Goal: Task Accomplishment & Management: Complete application form

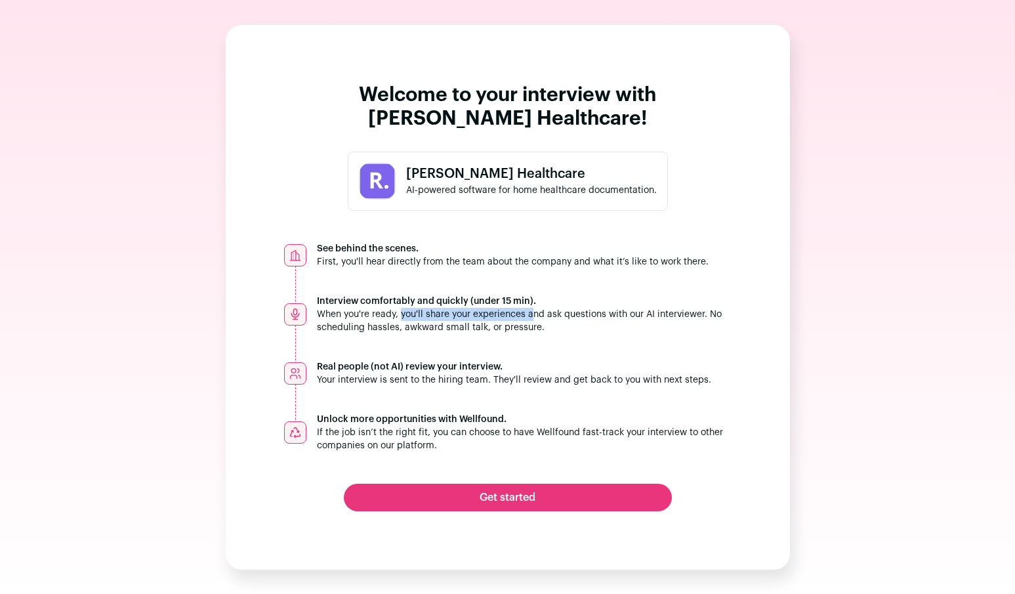
drag, startPoint x: 348, startPoint y: 312, endPoint x: 471, endPoint y: 308, distance: 122.8
click at [472, 309] on div "Interview comfortably and quickly (under 15 min). When you're ready, you'll sha…" at bounding box center [524, 314] width 415 height 39
click at [471, 308] on div "Interview comfortably and quickly (under 15 min). When you're ready, you'll sha…" at bounding box center [524, 314] width 415 height 39
drag, startPoint x: 376, startPoint y: 317, endPoint x: 463, endPoint y: 319, distance: 86.7
click at [463, 319] on div "Interview comfortably and quickly (under 15 min). When you're ready, you'll sha…" at bounding box center [524, 314] width 415 height 39
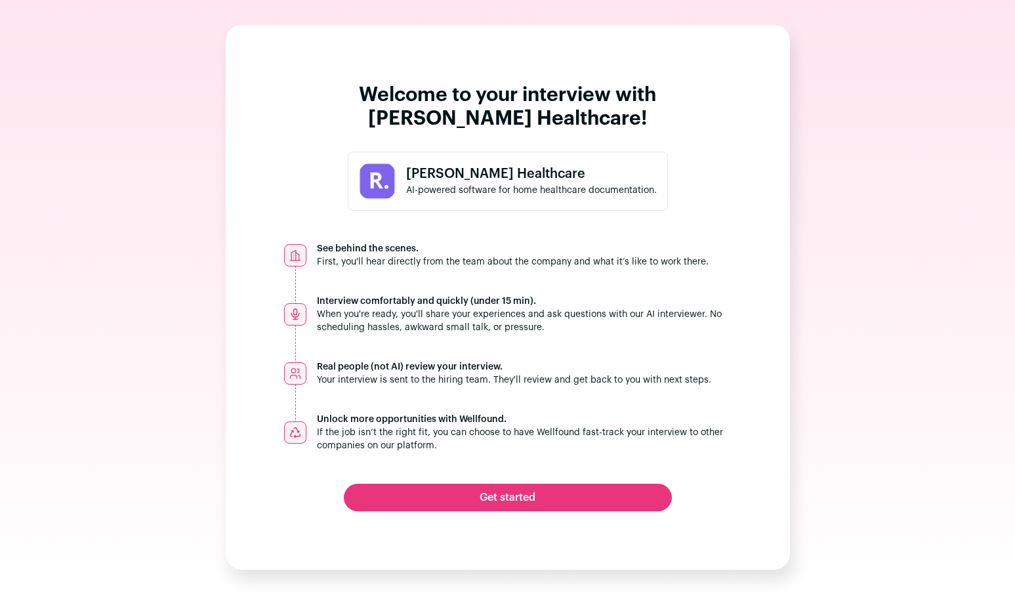
click at [463, 319] on div "Interview comfortably and quickly (under 15 min). When you're ready, you'll sha…" at bounding box center [524, 314] width 415 height 39
drag, startPoint x: 463, startPoint y: 319, endPoint x: 502, endPoint y: 315, distance: 39.6
click at [502, 316] on div "Interview comfortably and quickly (under 15 min). When you're ready, you'll sha…" at bounding box center [524, 314] width 415 height 39
click at [502, 315] on div "Interview comfortably and quickly (under 15 min). When you're ready, you'll sha…" at bounding box center [524, 314] width 415 height 39
click at [540, 493] on link "Get started" at bounding box center [508, 498] width 328 height 28
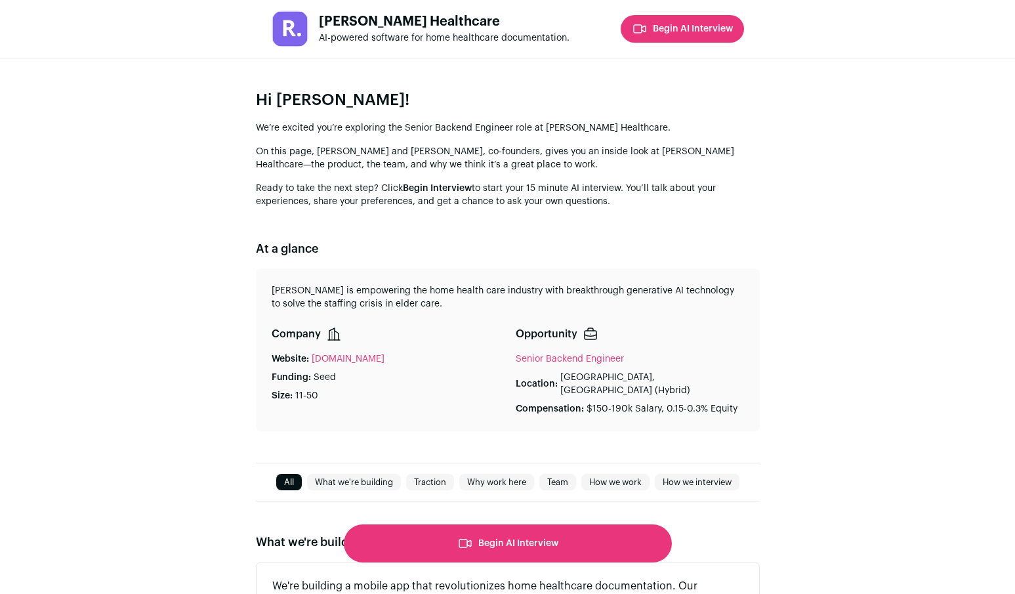
drag, startPoint x: 391, startPoint y: 189, endPoint x: 463, endPoint y: 190, distance: 72.2
click at [463, 190] on p "Ready to take the next step? Click Begin Interview to start your 15 minute AI i…" at bounding box center [508, 195] width 504 height 26
click at [463, 190] on span "Begin Interview" at bounding box center [437, 188] width 69 height 9
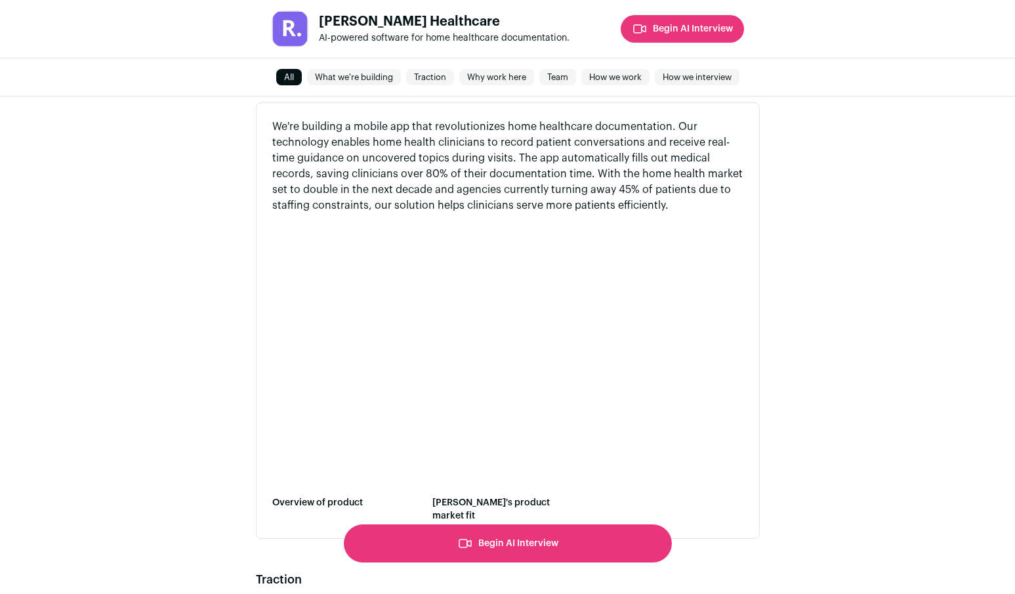
scroll to position [460, 0]
click at [343, 330] on button "button" at bounding box center [347, 356] width 150 height 267
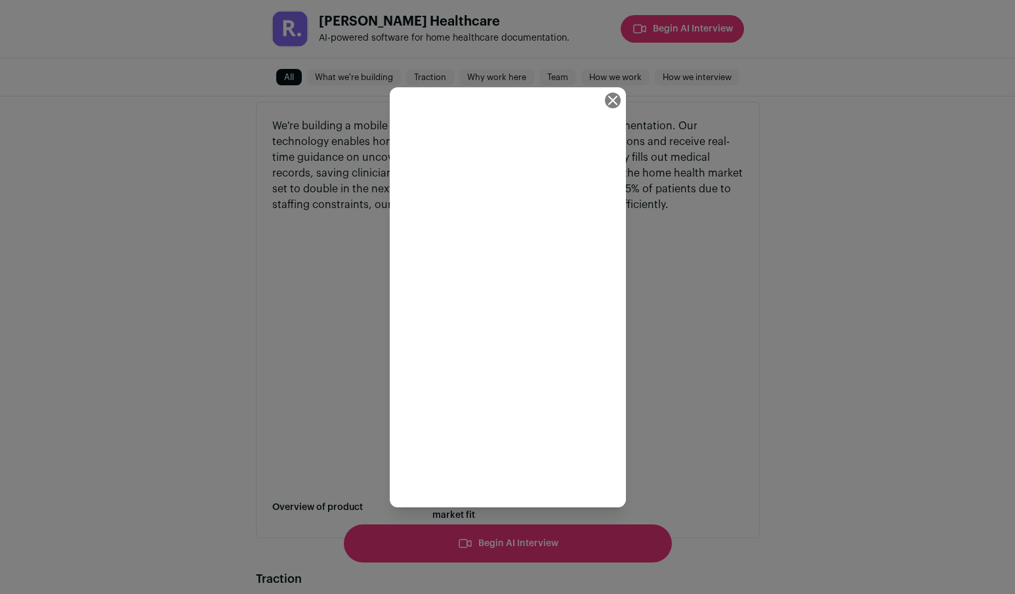
click at [660, 375] on div "Close modal via background" at bounding box center [507, 297] width 1015 height 594
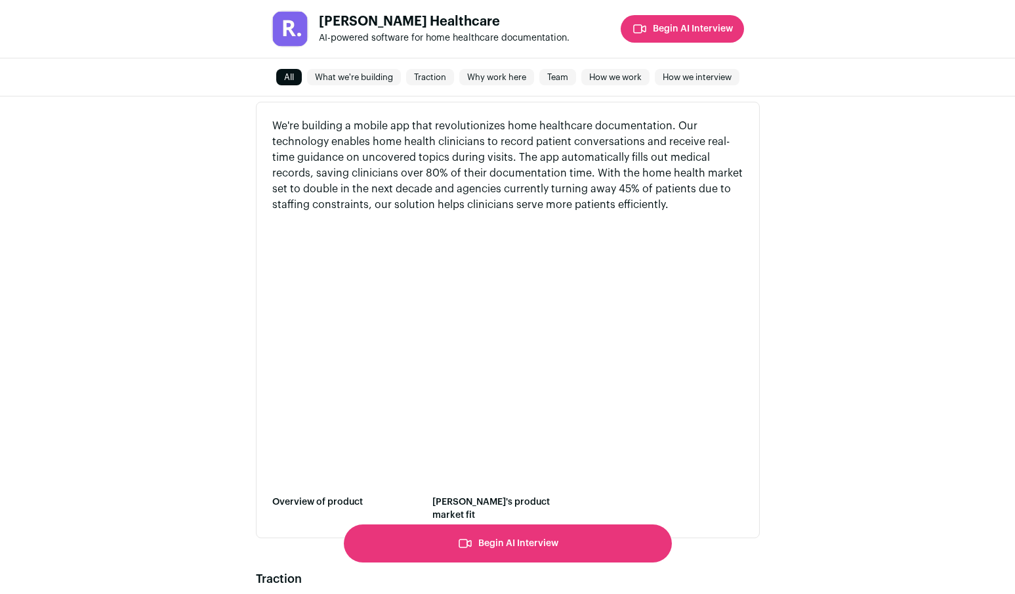
click at [522, 331] on button "button" at bounding box center [508, 356] width 150 height 267
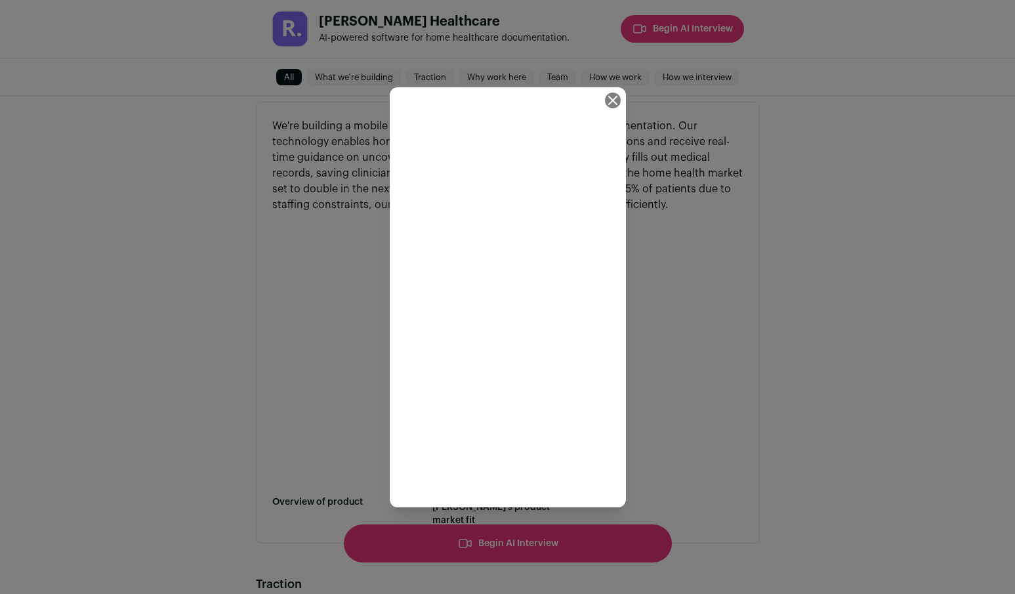
click at [681, 376] on div "Close modal via background" at bounding box center [507, 297] width 1015 height 594
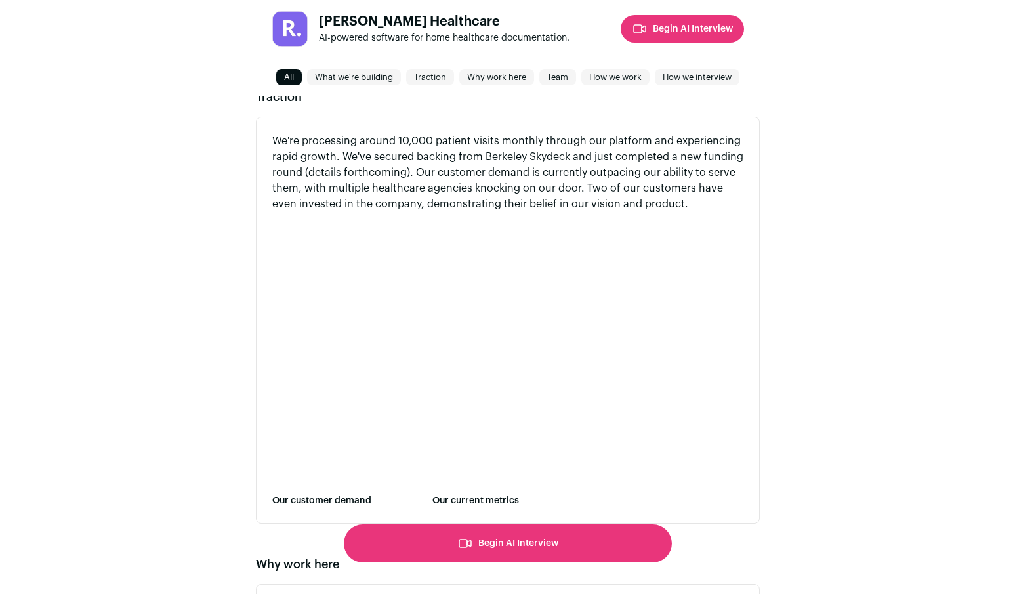
scroll to position [1004, 0]
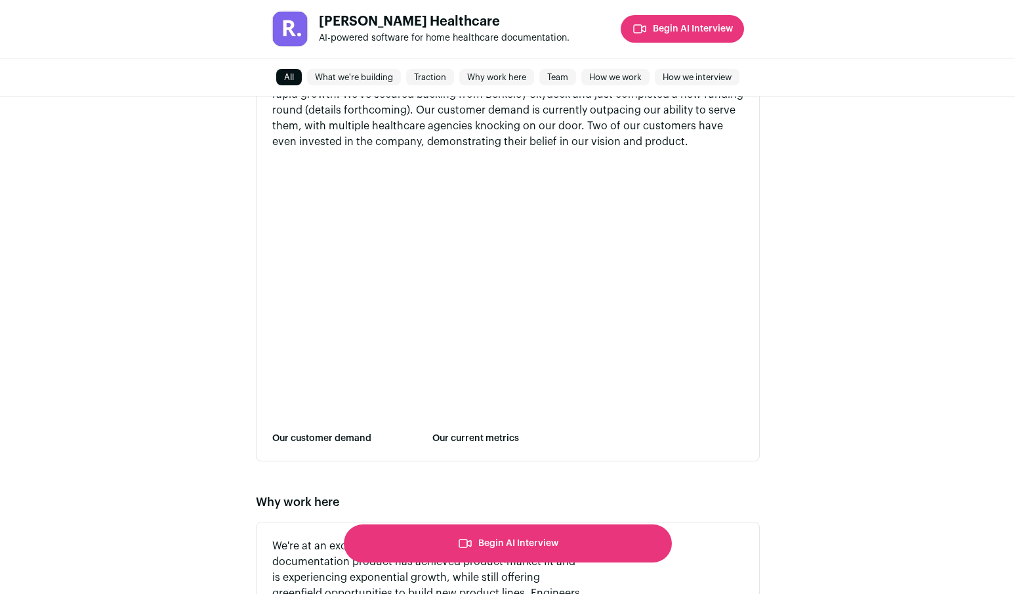
click at [364, 275] on button "button" at bounding box center [347, 293] width 150 height 267
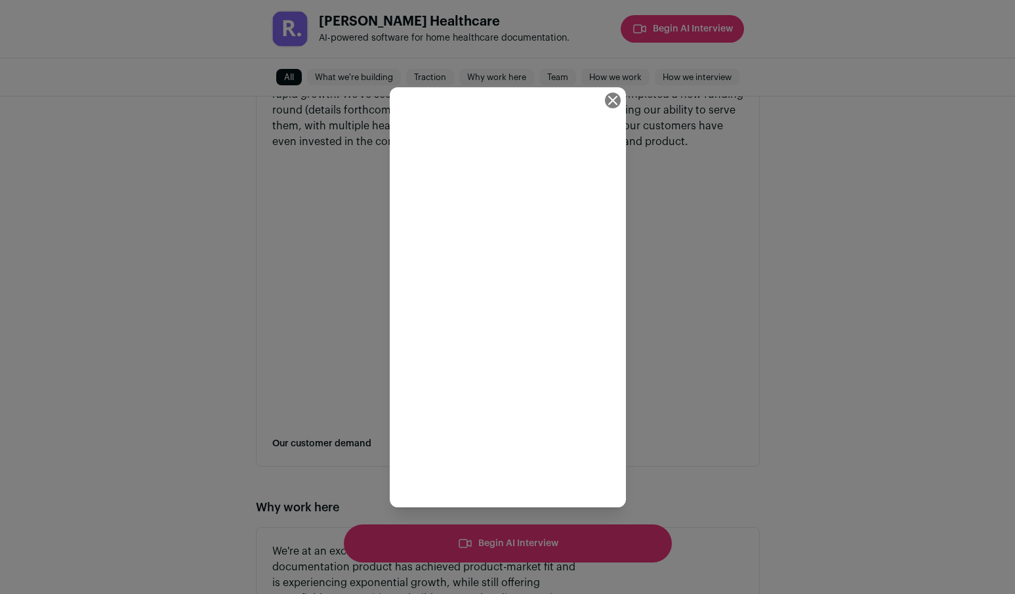
click at [735, 385] on div "Close modal via background" at bounding box center [507, 297] width 1015 height 594
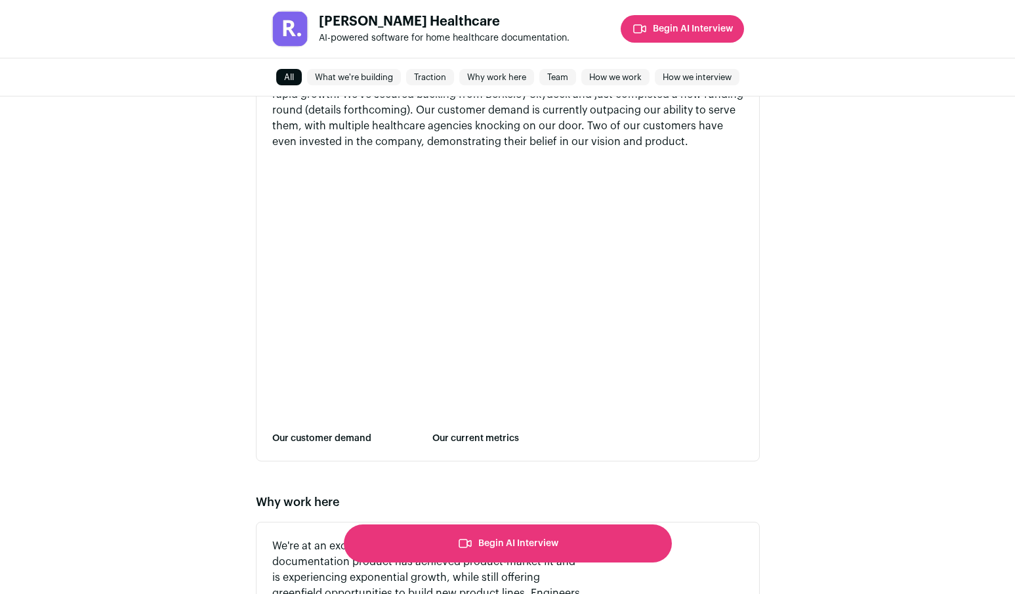
click at [517, 324] on button "button" at bounding box center [508, 293] width 150 height 267
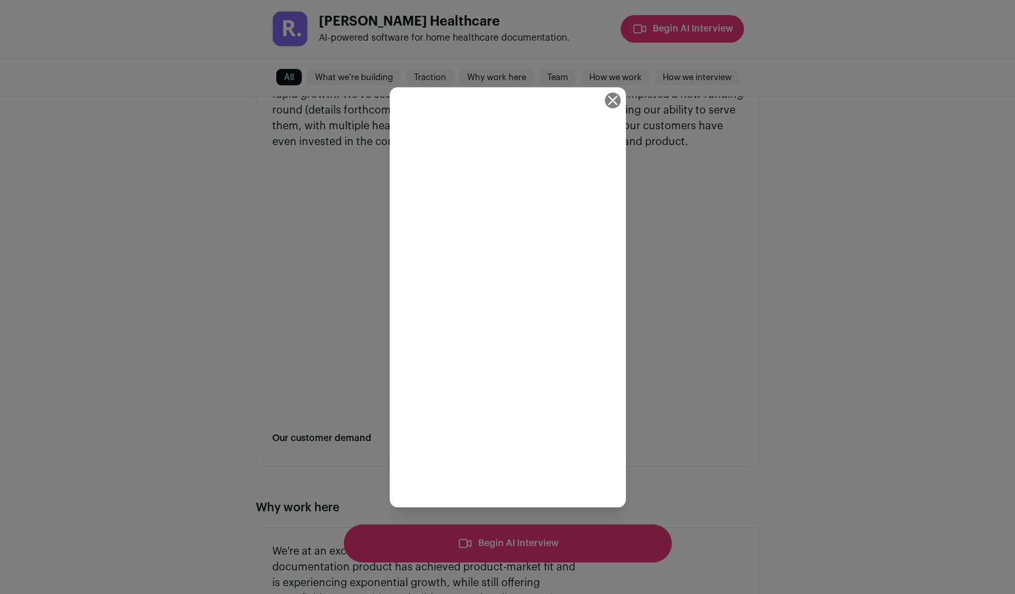
click at [685, 373] on div "Close modal via background" at bounding box center [507, 297] width 1015 height 594
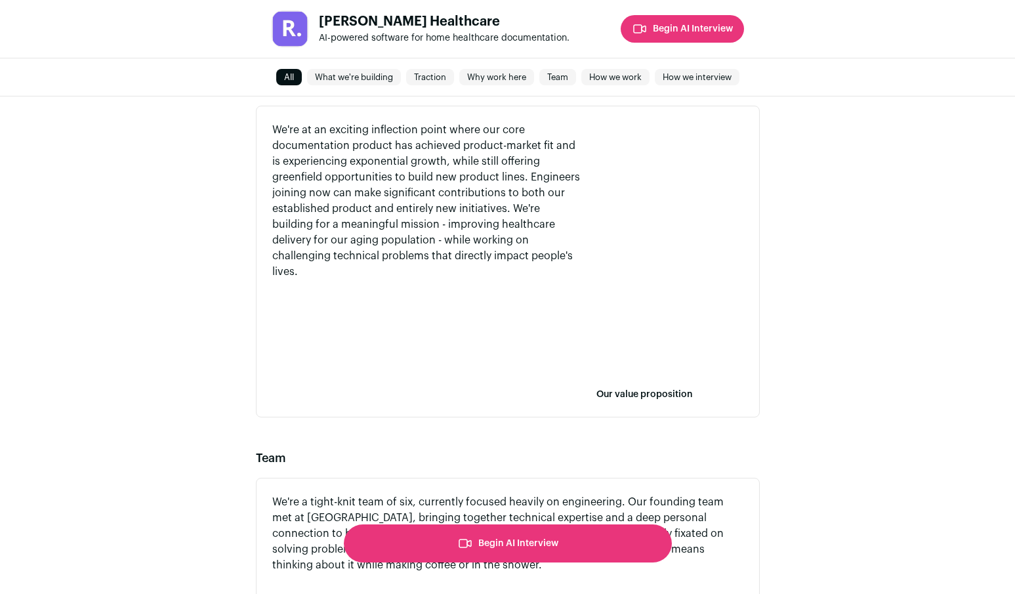
scroll to position [1396, 0]
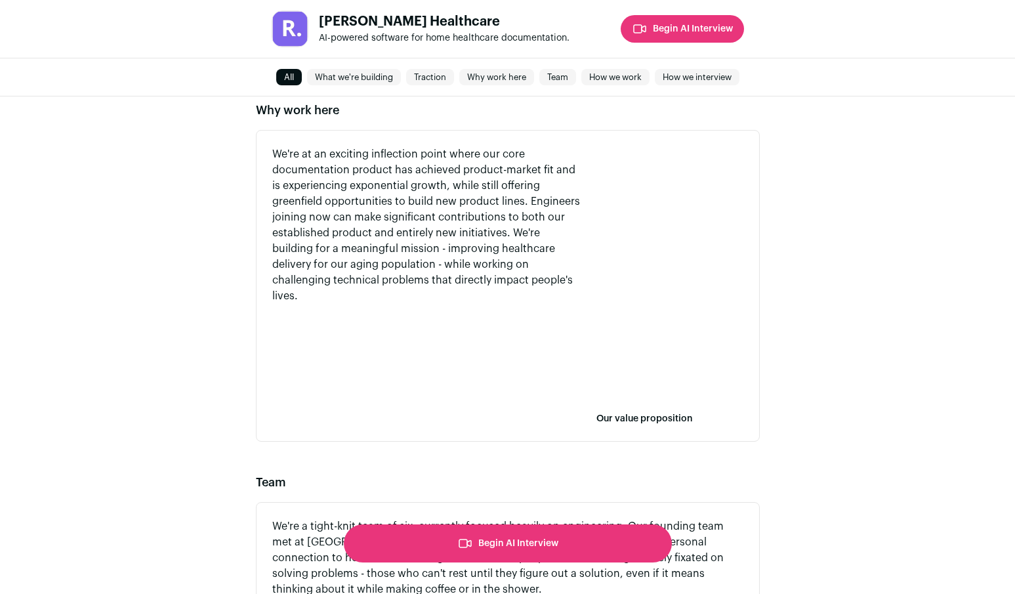
click at [699, 247] on button "button" at bounding box center [670, 276] width 146 height 261
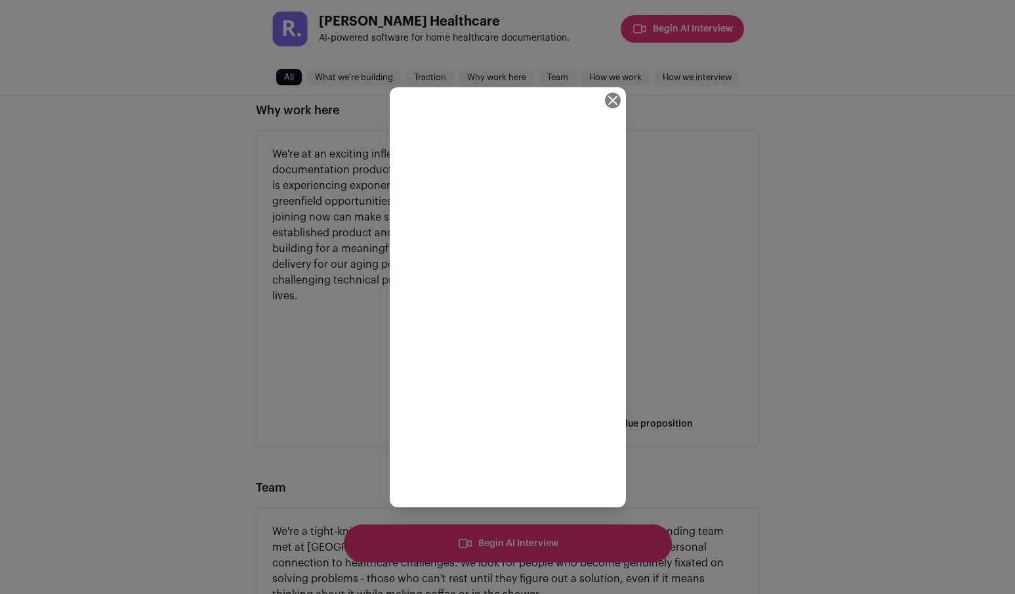
click at [687, 421] on div "Close modal via background" at bounding box center [507, 297] width 1015 height 594
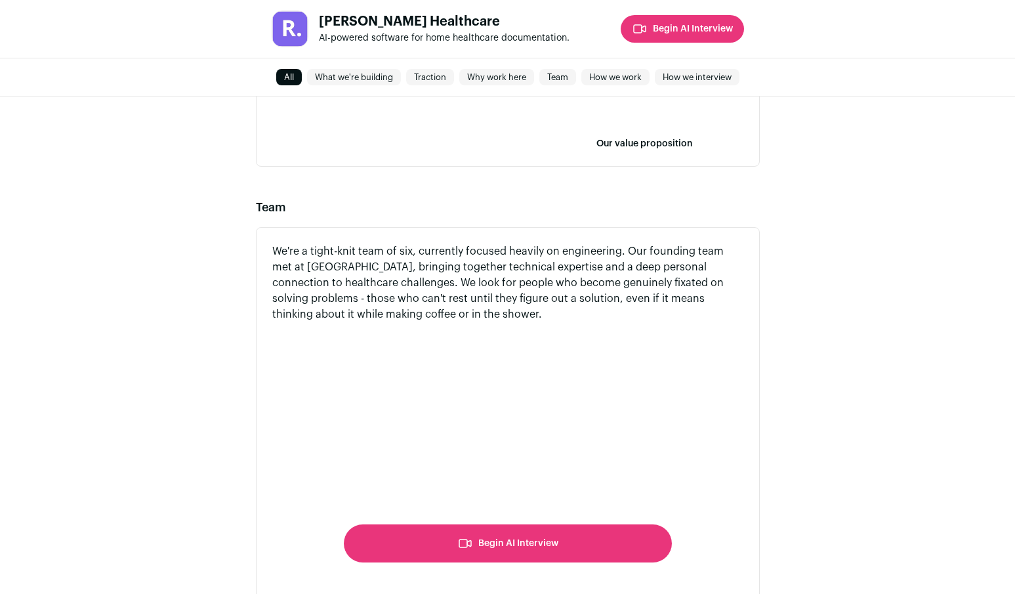
scroll to position [1786, 0]
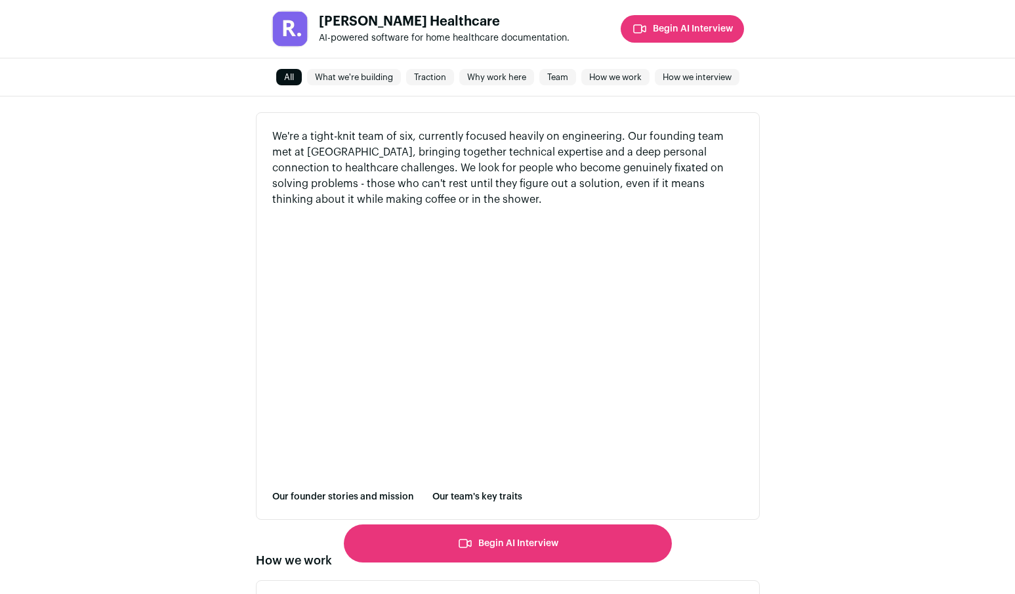
click at [351, 327] on button "button" at bounding box center [347, 351] width 150 height 267
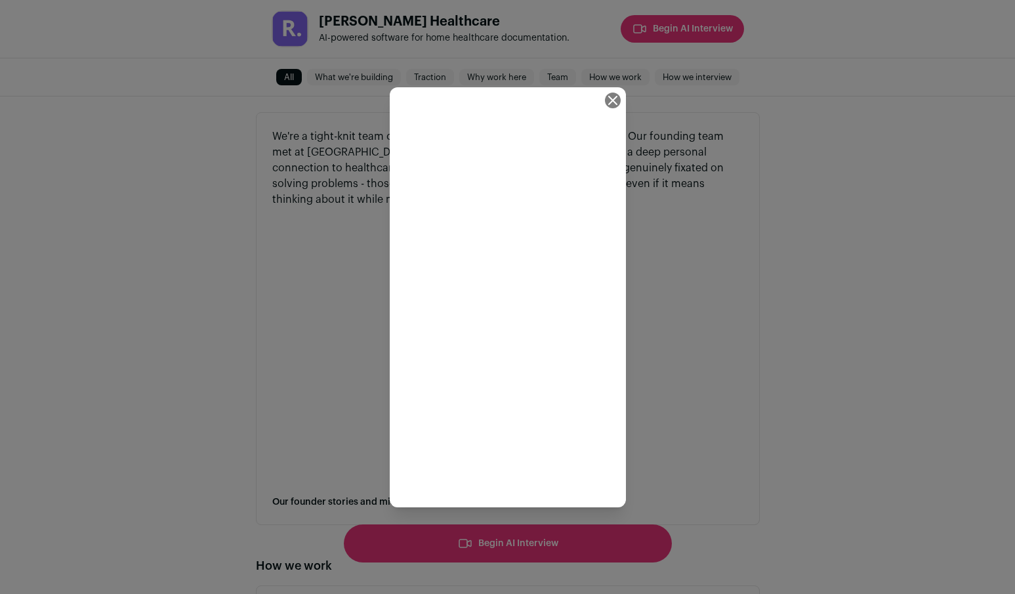
click at [691, 381] on div "Close modal via background" at bounding box center [507, 297] width 1015 height 594
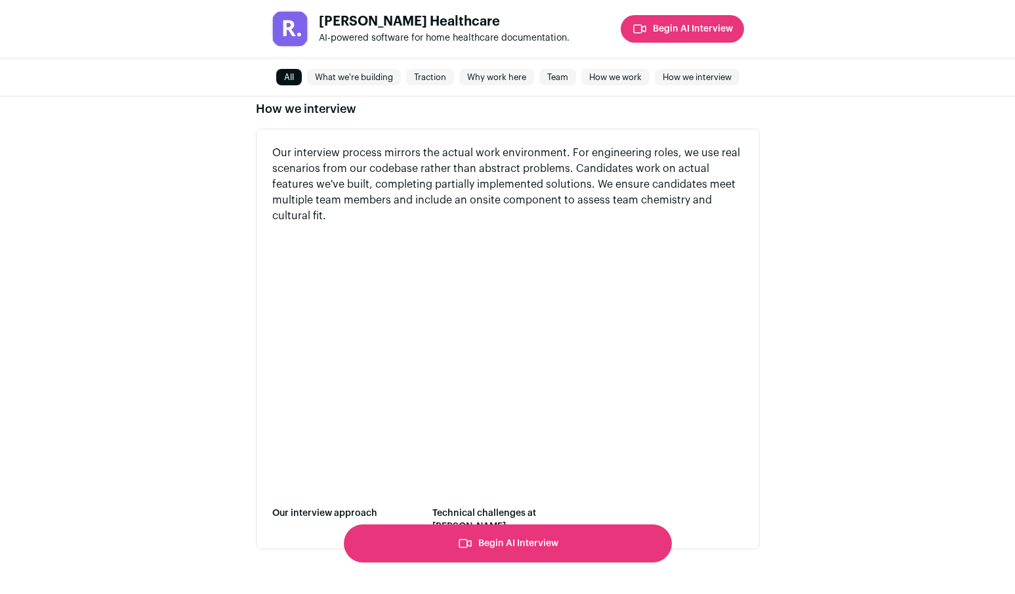
scroll to position [2715, 0]
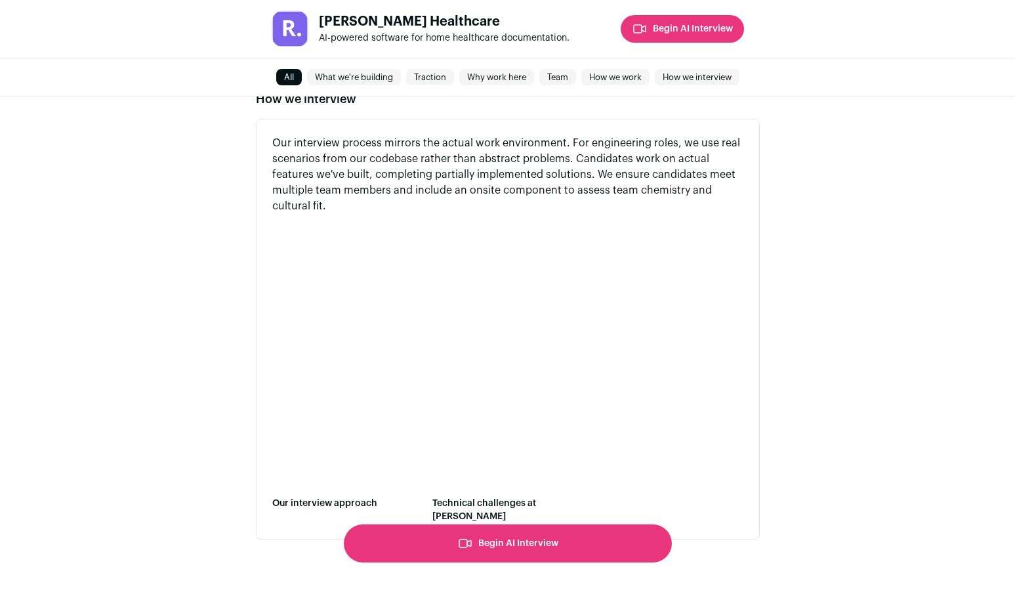
click at [561, 550] on button "Begin AI Interview" at bounding box center [508, 543] width 328 height 38
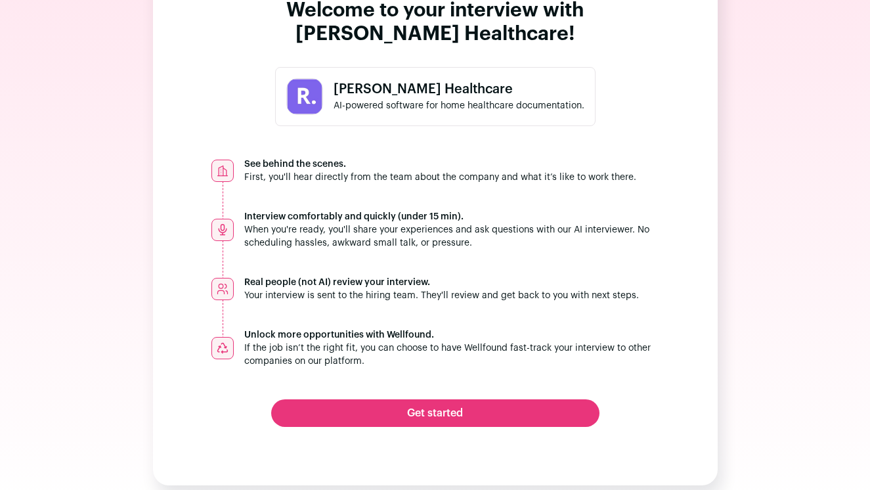
scroll to position [97, 0]
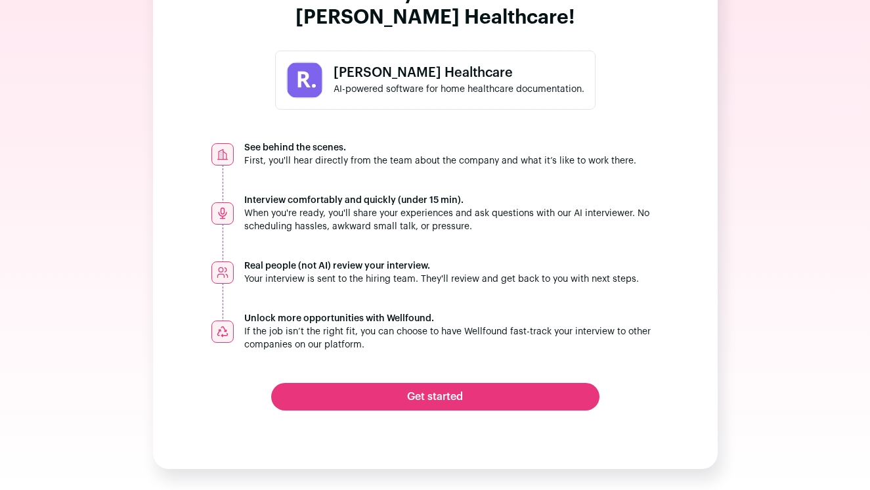
click at [422, 418] on div "Welcome to your interview with [PERSON_NAME] Healthcare! [PERSON_NAME] Healthca…" at bounding box center [435, 196] width 565 height 545
click at [423, 409] on link "Get started" at bounding box center [435, 397] width 328 height 28
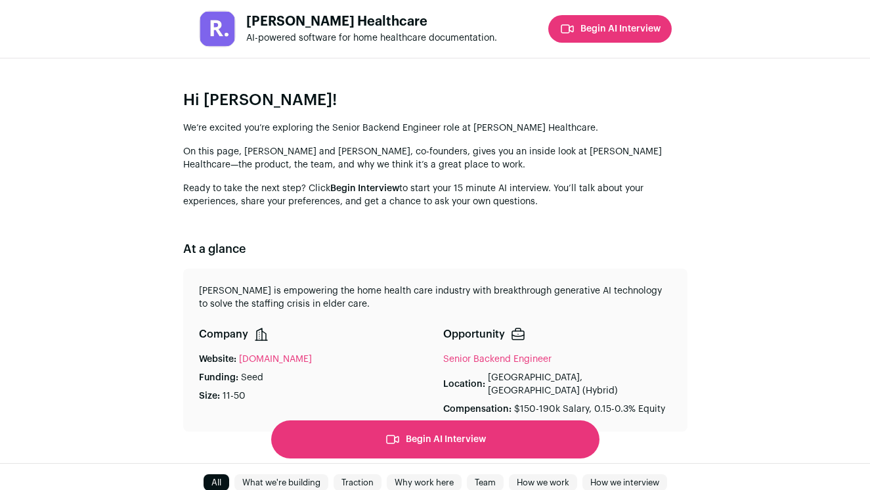
scroll to position [2819, 0]
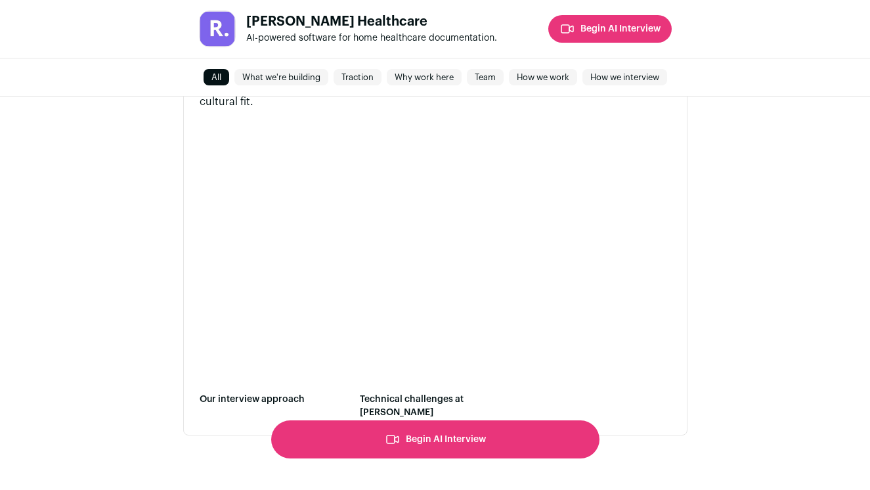
click at [452, 435] on button "Begin AI Interview" at bounding box center [435, 439] width 328 height 38
